Goal: Task Accomplishment & Management: Manage account settings

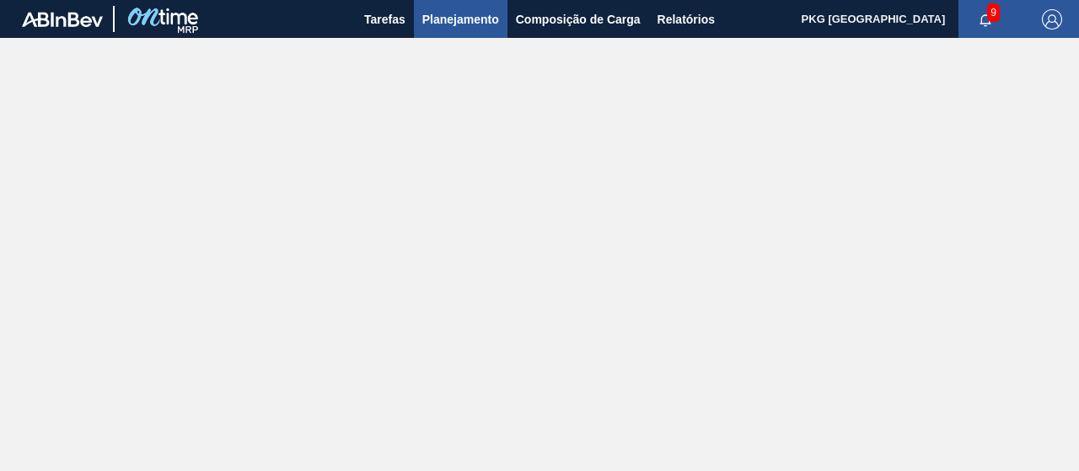
click at [499, 18] on button "Planejamento" at bounding box center [461, 19] width 94 height 38
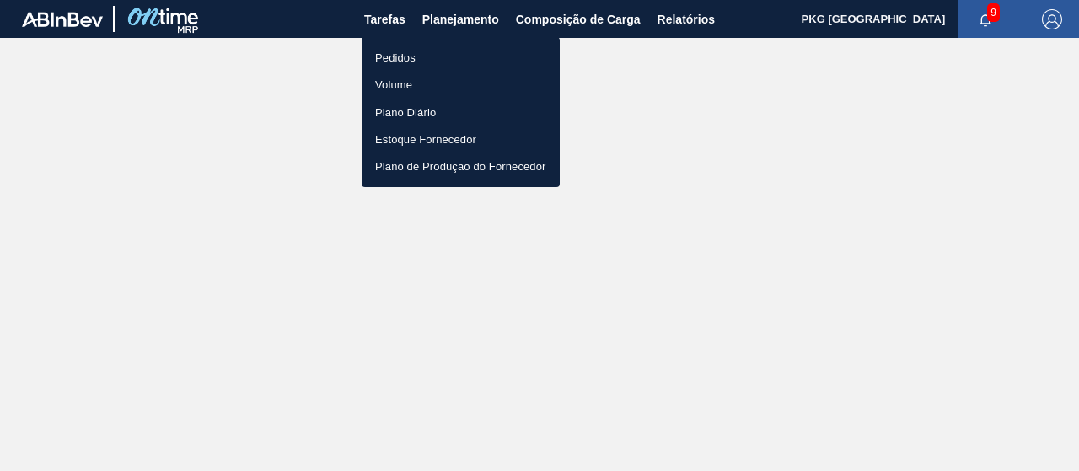
click at [448, 54] on li "Pedidos" at bounding box center [461, 57] width 198 height 27
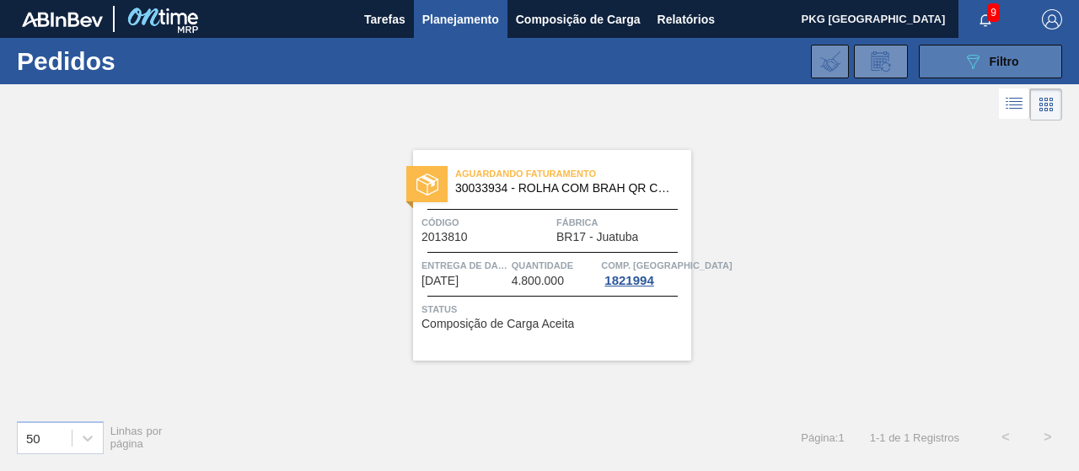
click at [922, 65] on button "089F7B8B-B2A5-4AFE-B5C0-19BA573D28AC Filtro" at bounding box center [990, 62] width 143 height 34
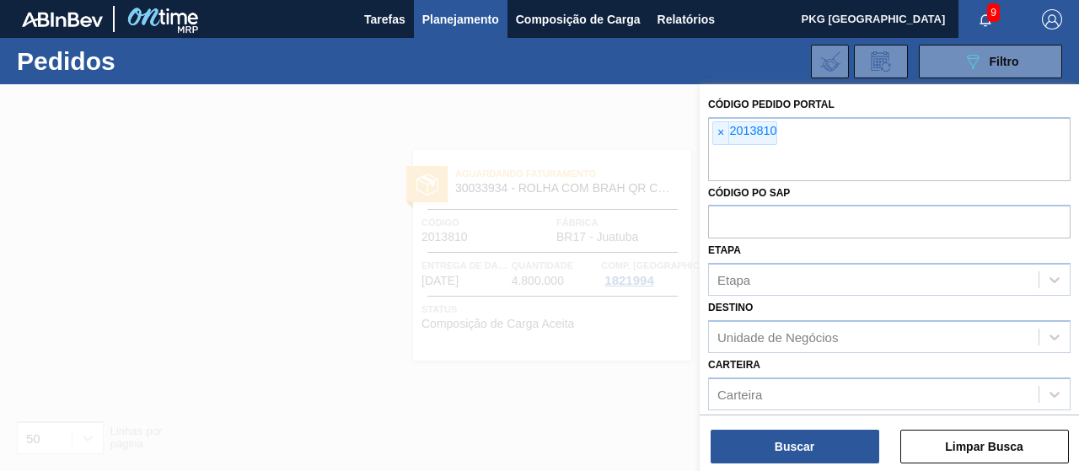
click at [884, 420] on div "Buscar Limpar Busca" at bounding box center [889, 438] width 379 height 47
click at [927, 451] on button "Limpar Busca" at bounding box center [984, 447] width 169 height 34
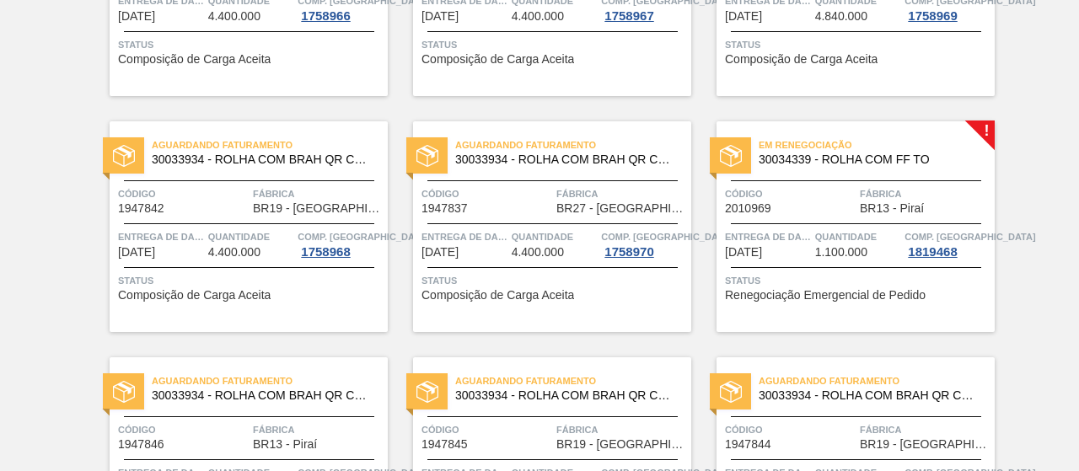
scroll to position [1133, 0]
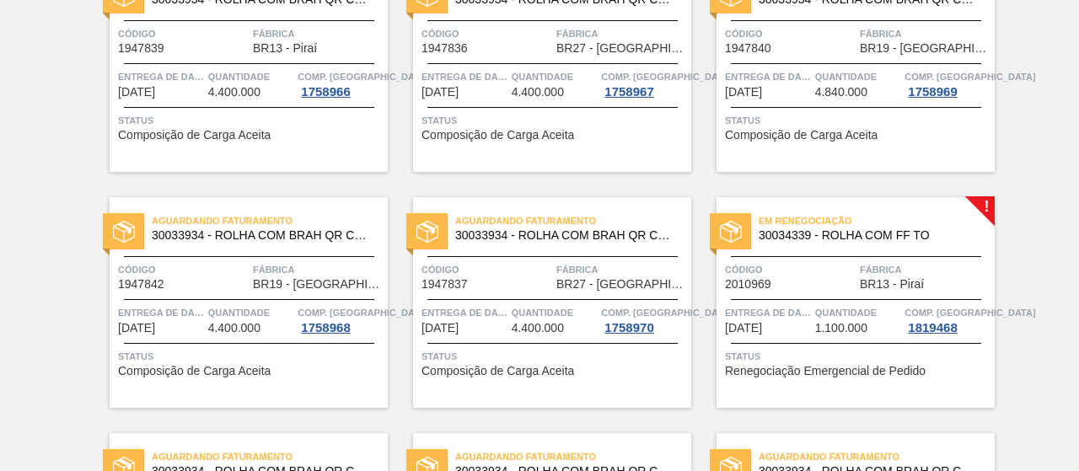
click at [823, 273] on span "Código" at bounding box center [790, 269] width 131 height 17
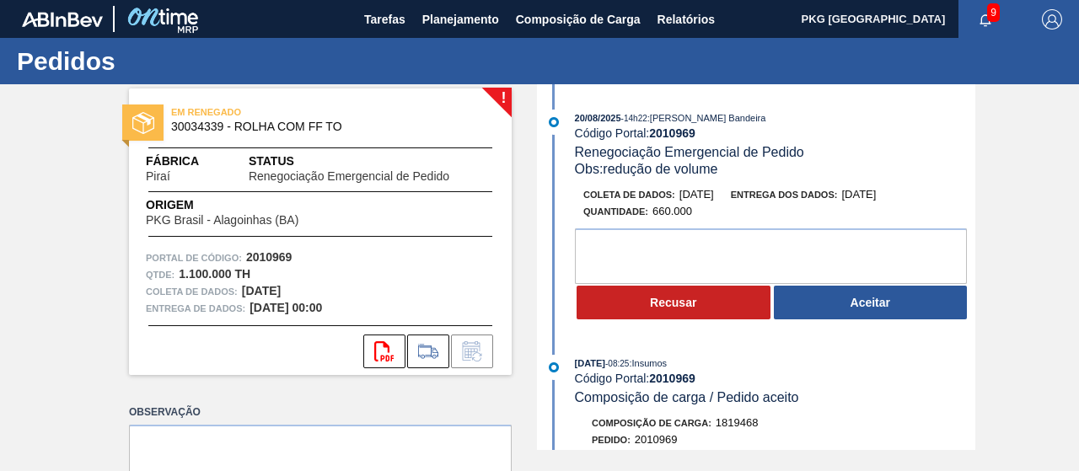
click at [1037, 183] on div "! EM RENEGADO 30034339 - ROLHA COM FF TO Fábrica Piraí Status Renegociação Emer…" at bounding box center [539, 267] width 1079 height 366
click at [452, 19] on font "Planejamento" at bounding box center [460, 19] width 77 height 13
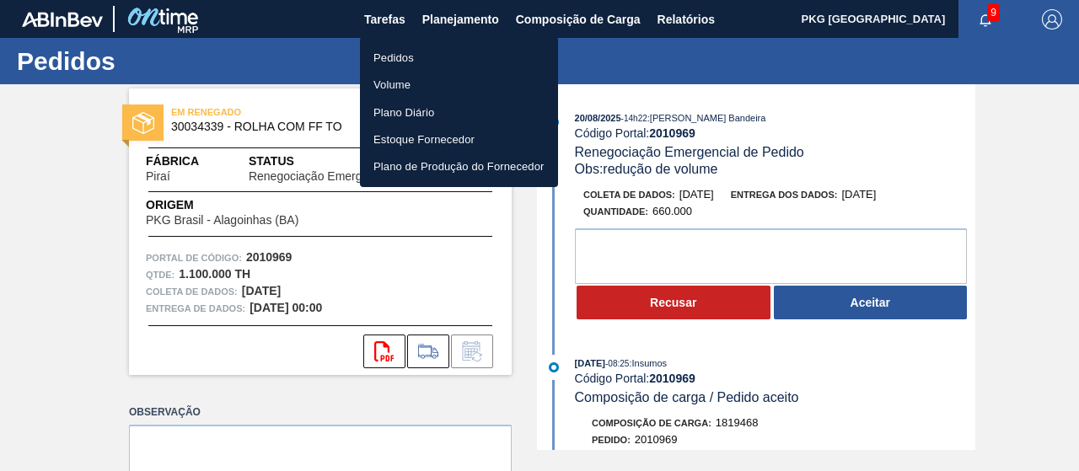
click at [449, 55] on li "Pedidos" at bounding box center [459, 57] width 198 height 27
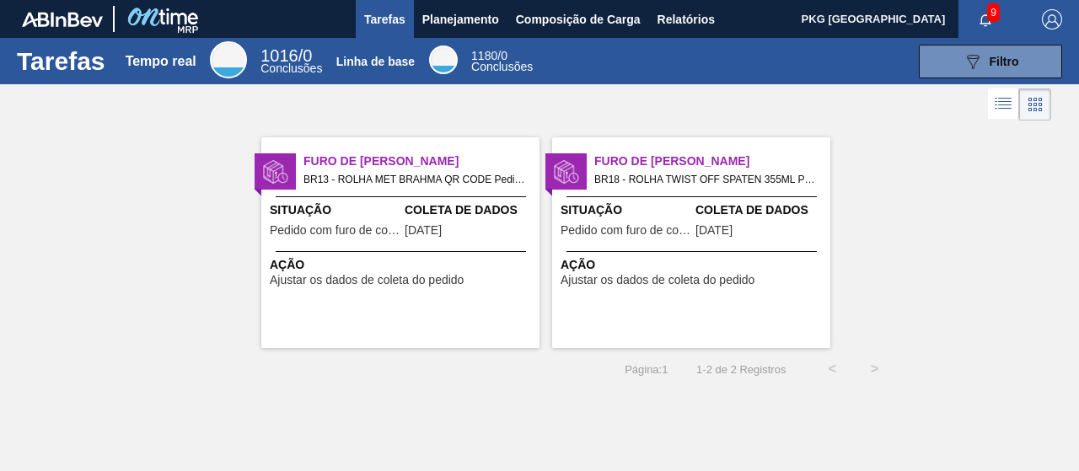
click at [992, 217] on div "Furo de Coleta BR13 - ROLHA MET BRAHMA QR CODE Pedido - 1947391 Situação Pedido…" at bounding box center [539, 236] width 1079 height 223
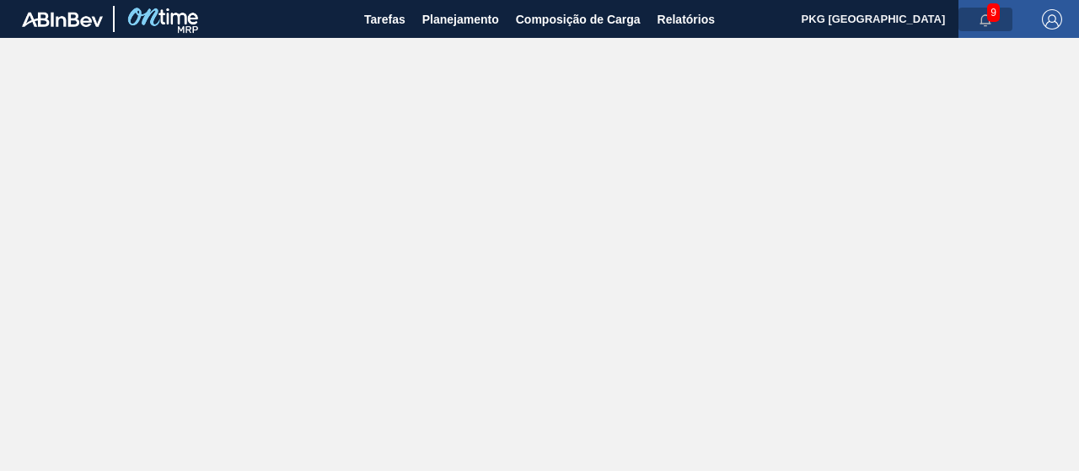
click at [986, 15] on icon "button" at bounding box center [985, 19] width 13 height 13
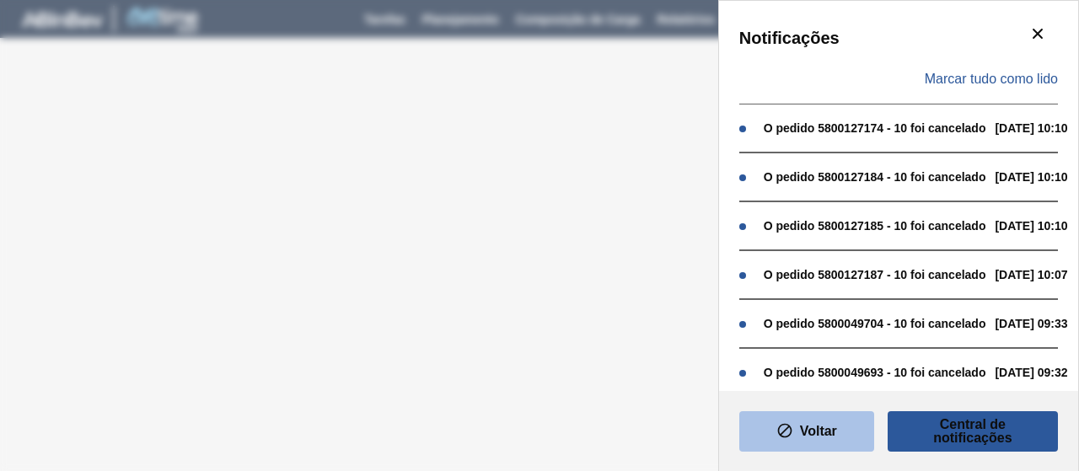
click at [838, 427] on button "Voltar" at bounding box center [806, 431] width 135 height 40
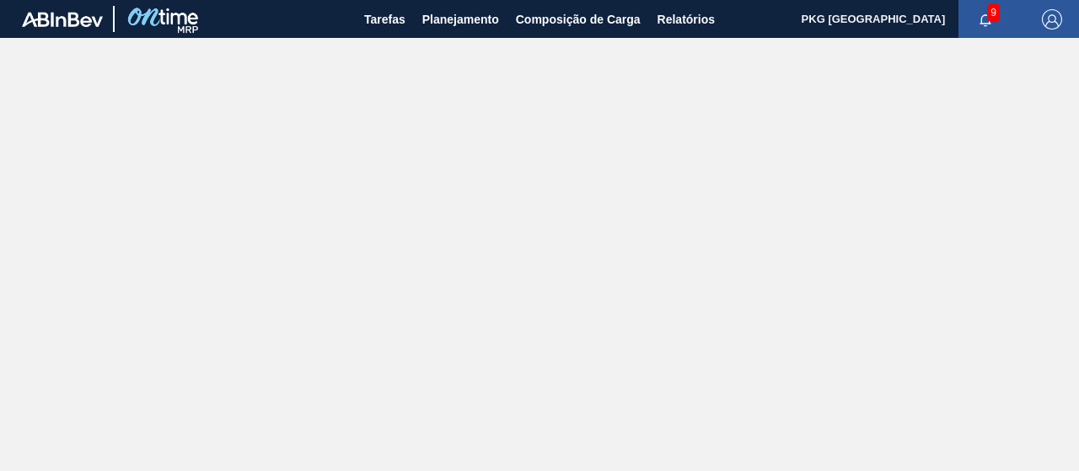
click at [993, 7] on font "9" at bounding box center [994, 13] width 6 height 12
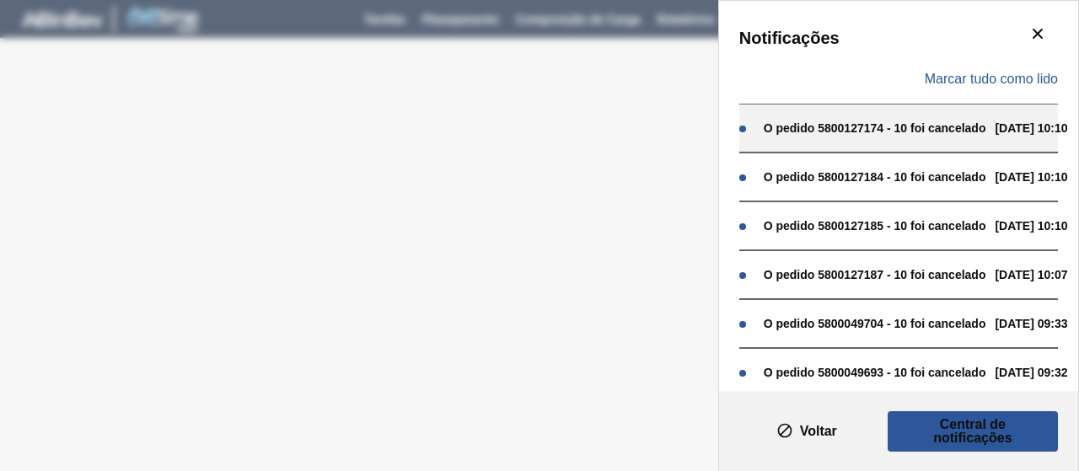
click at [872, 132] on font "O pedido 5800127174 - 10 foi cancelado" at bounding box center [875, 127] width 223 height 13
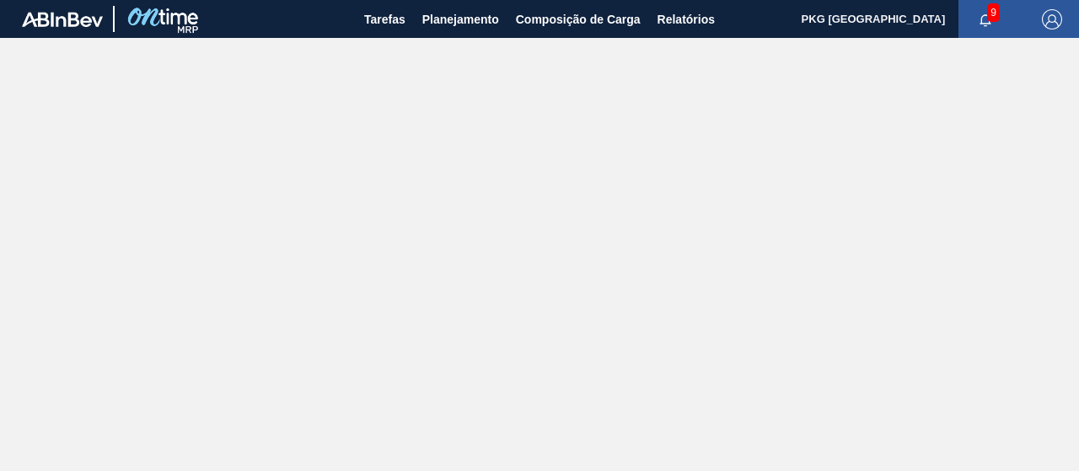
click at [994, 16] on font "9" at bounding box center [994, 13] width 6 height 12
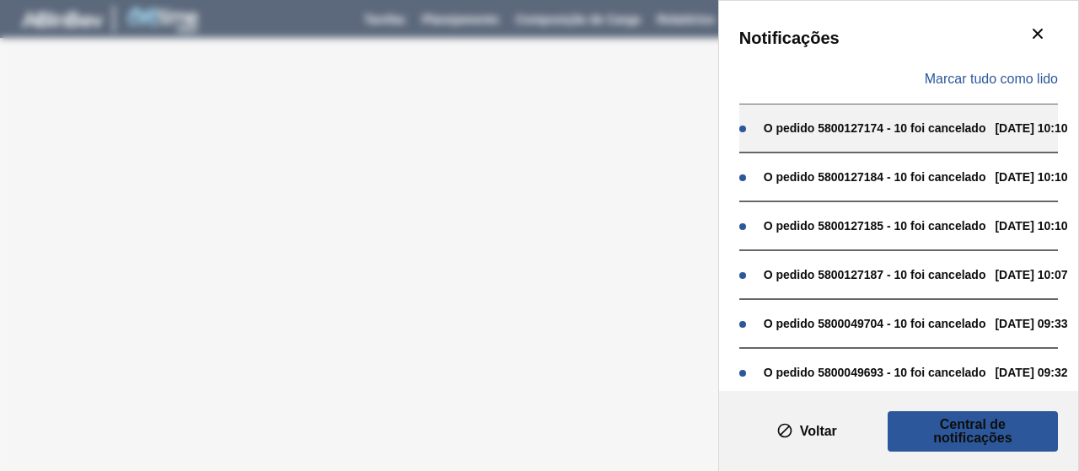
click at [865, 135] on div "O pedido 5800127174 - 10 foi cancelado" at bounding box center [875, 127] width 223 height 13
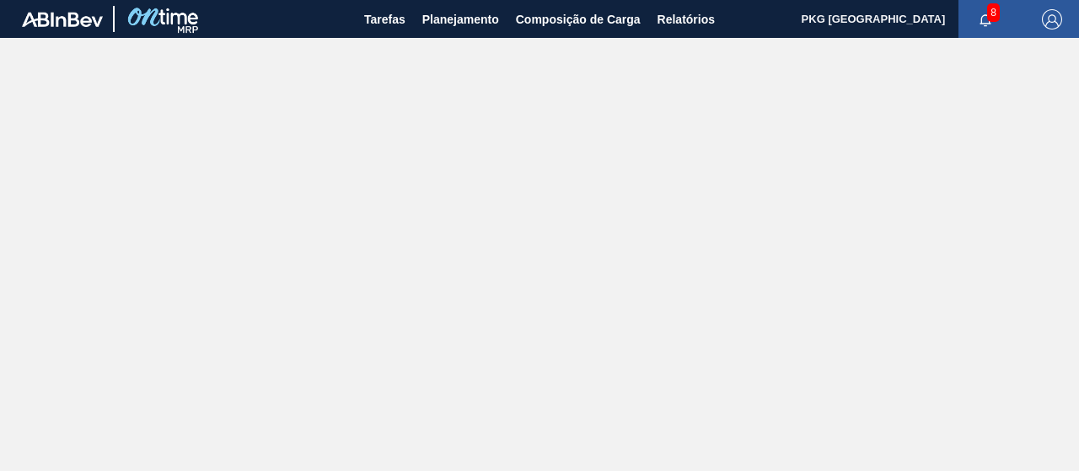
click at [992, 13] on font "8" at bounding box center [994, 13] width 6 height 12
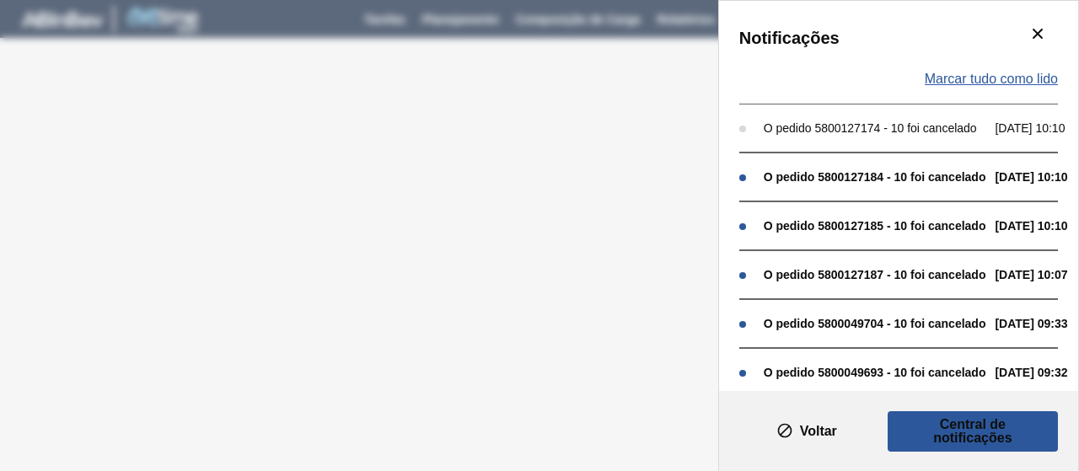
click at [1005, 77] on font "Marcar tudo como lido" at bounding box center [991, 79] width 133 height 14
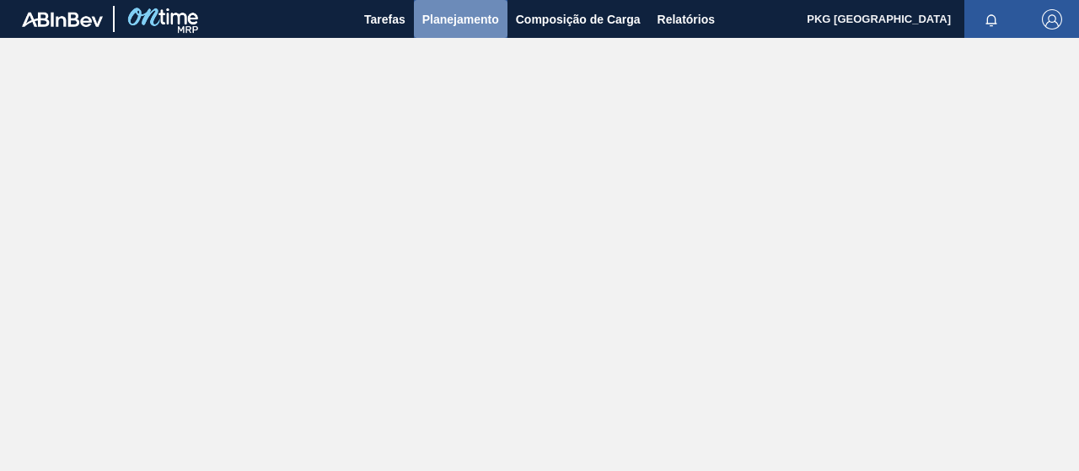
click at [445, 8] on button "Planejamento" at bounding box center [461, 19] width 94 height 38
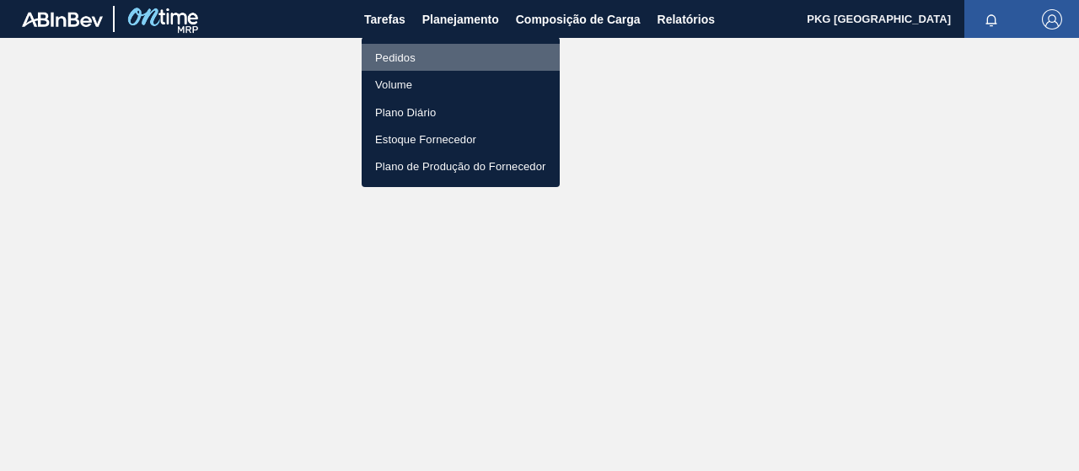
click at [427, 56] on li "Pedidos" at bounding box center [461, 57] width 198 height 27
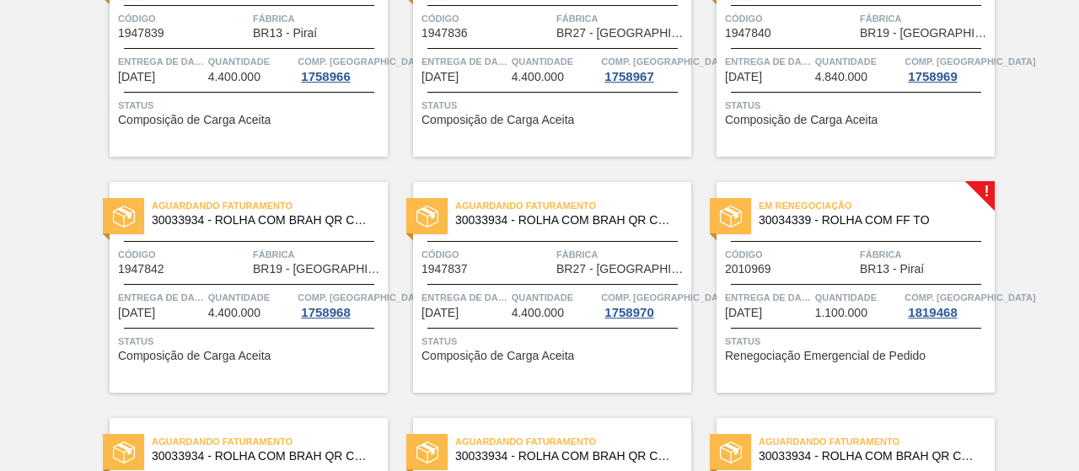
scroll to position [1167, 0]
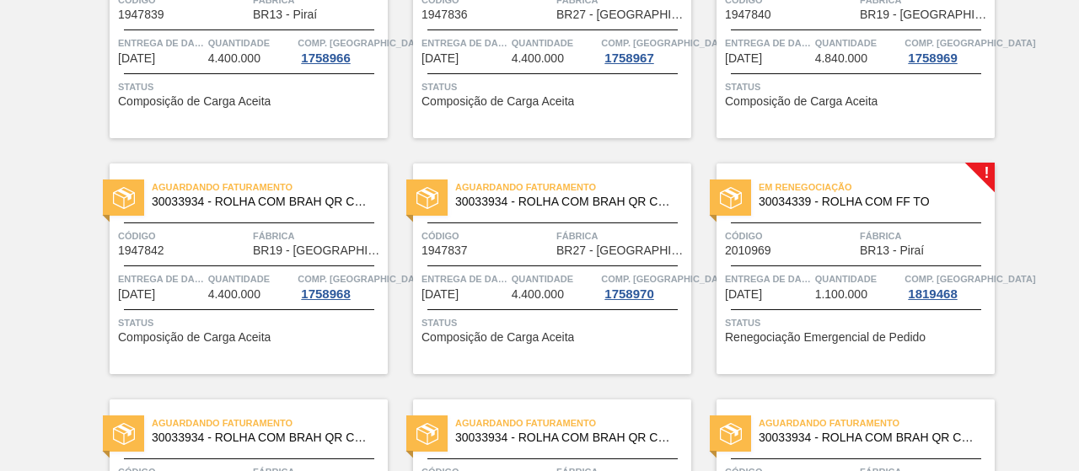
click at [794, 253] on div "Código 2010969" at bounding box center [790, 243] width 131 height 30
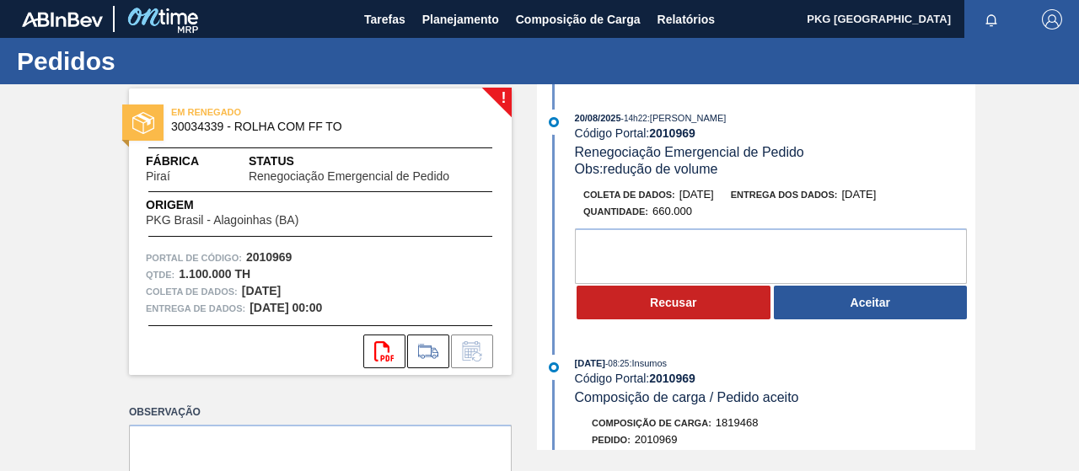
click at [1024, 296] on div "! EM RENEGADO 30034339 - ROLHA COM FF TO Fábrica Piraí Status Renegociação Emer…" at bounding box center [539, 267] width 1079 height 366
click at [1035, 362] on div "! EM RENEGADO 30034339 - ROLHA COM FF TO Fábrica Piraí Status Renegociação Emer…" at bounding box center [539, 267] width 1079 height 366
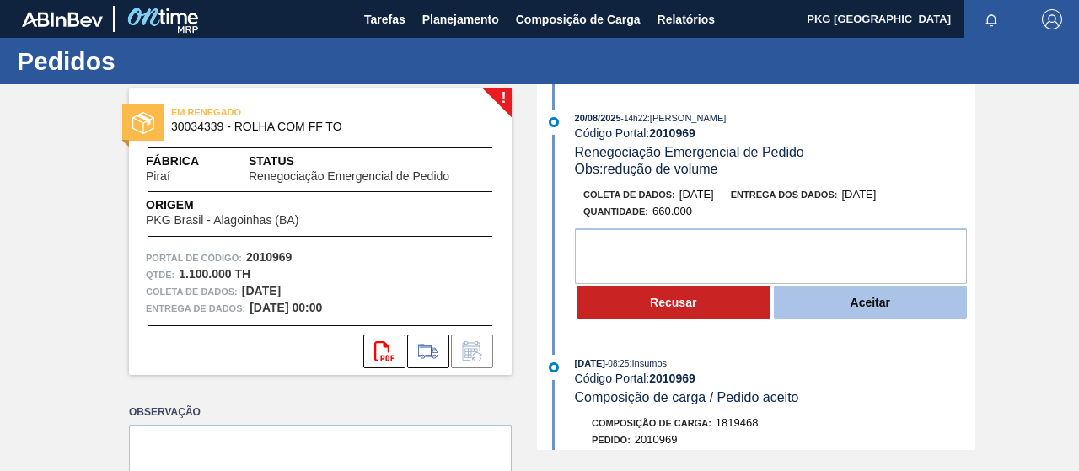
click at [914, 299] on button "Aceitar" at bounding box center [871, 303] width 194 height 34
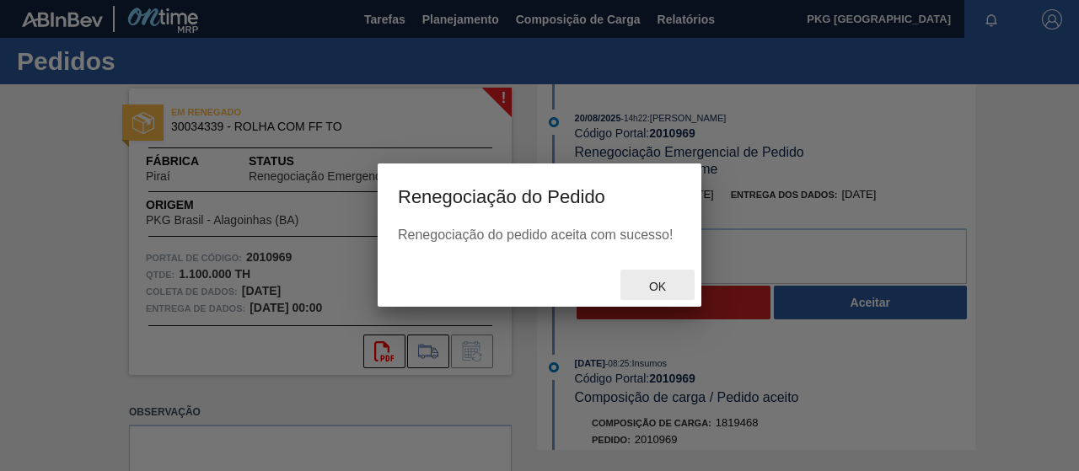
click at [654, 289] on font "OK" at bounding box center [657, 286] width 17 height 13
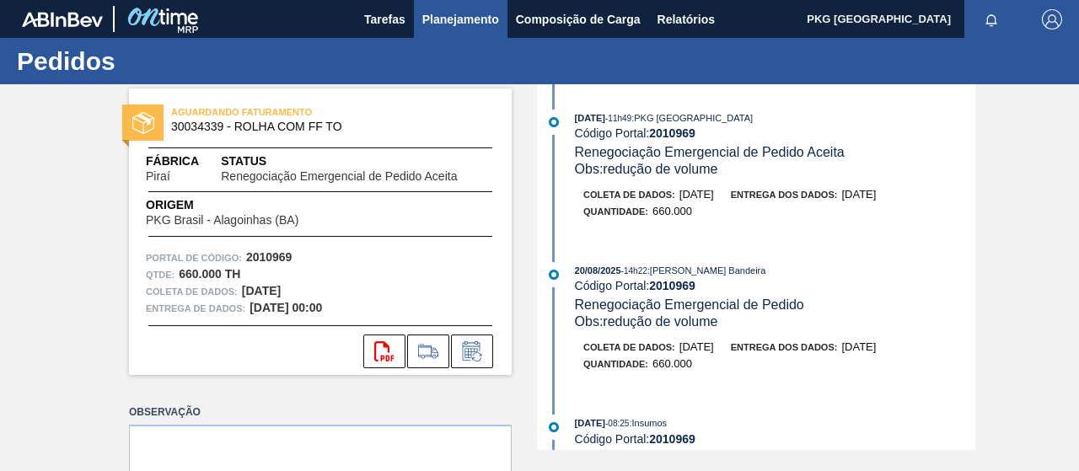
click at [444, 19] on font "Planejamento" at bounding box center [460, 19] width 77 height 13
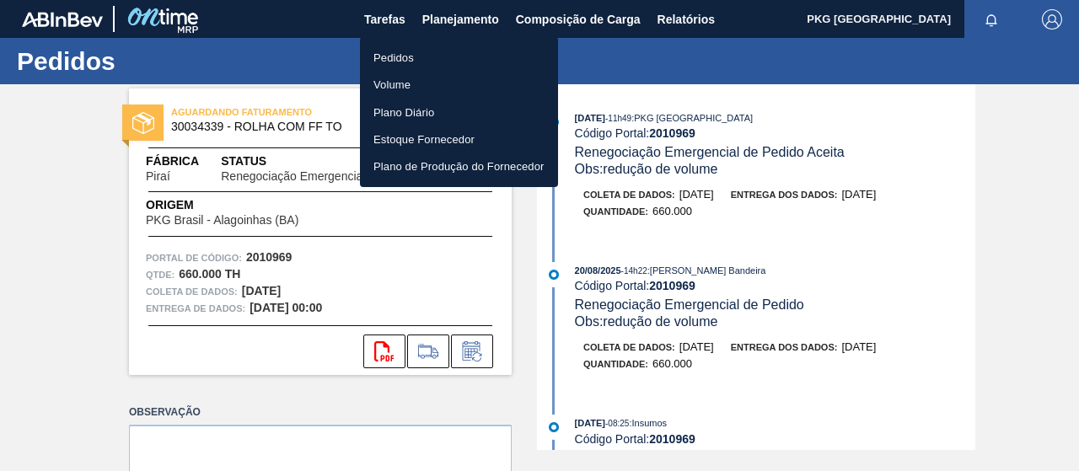
click at [456, 55] on li "Pedidos" at bounding box center [459, 57] width 198 height 27
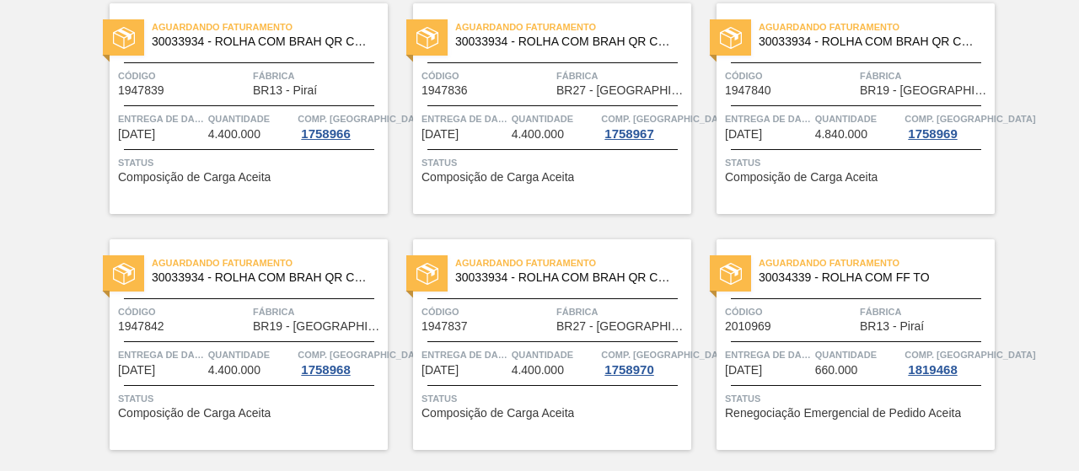
scroll to position [1133, 0]
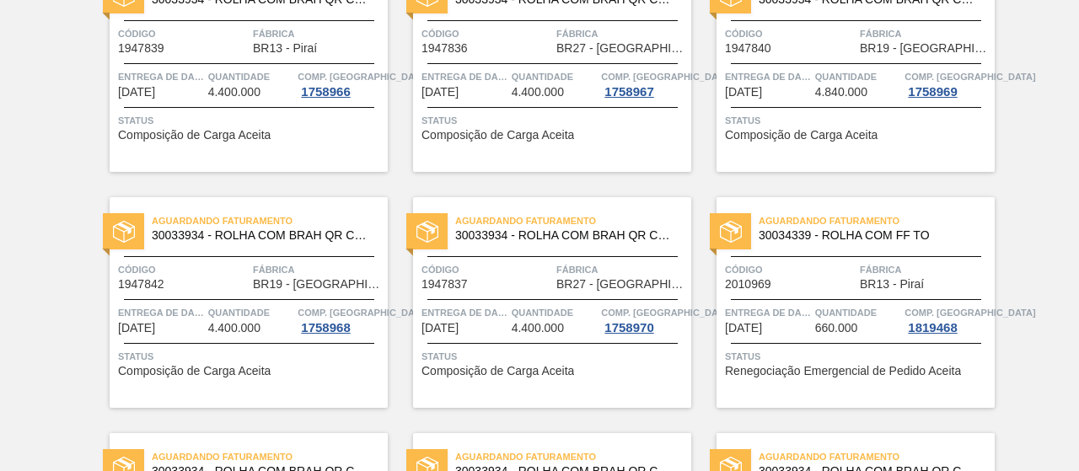
click at [790, 294] on div "Aguardando Faturamento 30034339 - ROLHA COM FF TO Código 2010969 Fábrica BR13 -…" at bounding box center [856, 302] width 278 height 211
